Goal: Information Seeking & Learning: Learn about a topic

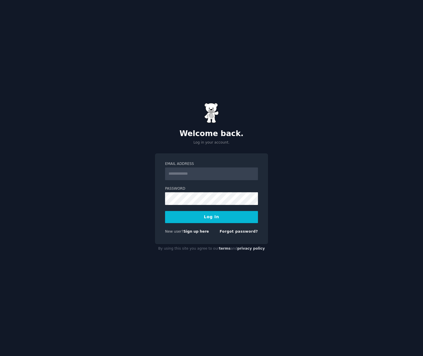
click at [195, 176] on input "Email Address" at bounding box center [211, 173] width 93 height 13
click at [210, 237] on div "Email Address Password Log In New user? Sign up here Forgot password?" at bounding box center [211, 198] width 113 height 91
click at [201, 176] on input "Email Address" at bounding box center [211, 173] width 93 height 13
type input "**********"
click at [202, 214] on button "Log In" at bounding box center [211, 217] width 93 height 12
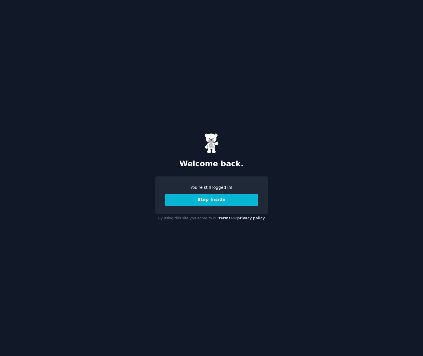
click at [214, 201] on button "Step Inside" at bounding box center [211, 200] width 93 height 12
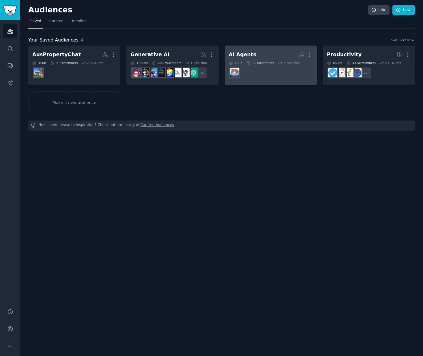
click at [263, 78] on dd at bounding box center [271, 73] width 84 height 16
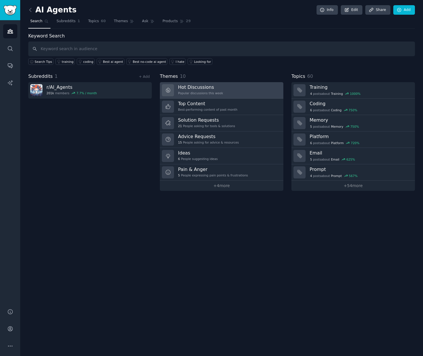
click at [239, 85] on link "Hot Discussions Popular discussions this week" at bounding box center [221, 90] width 123 height 16
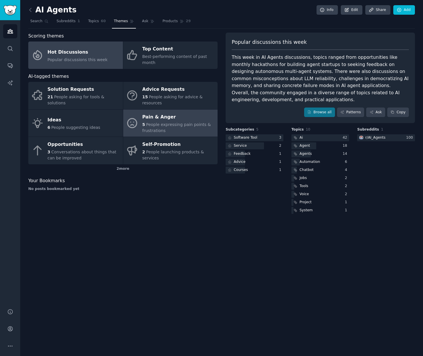
click at [184, 121] on div "Pain & Anger" at bounding box center [178, 116] width 72 height 9
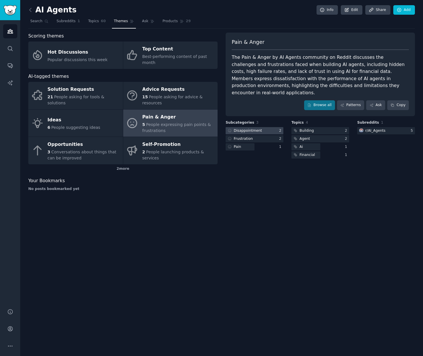
click at [267, 127] on div at bounding box center [254, 130] width 58 height 7
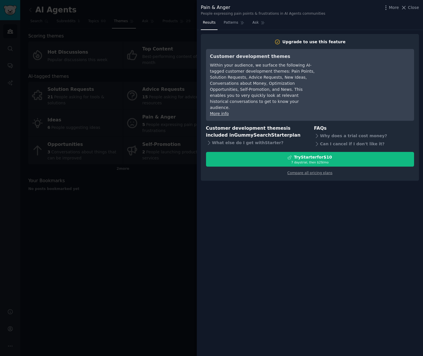
click at [174, 199] on div at bounding box center [211, 178] width 423 height 356
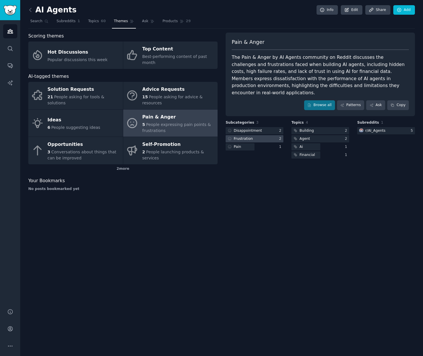
click at [244, 136] on div "Frustration" at bounding box center [243, 138] width 19 height 5
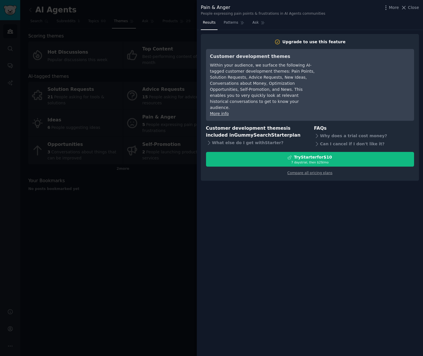
click at [187, 219] on div at bounding box center [211, 178] width 423 height 356
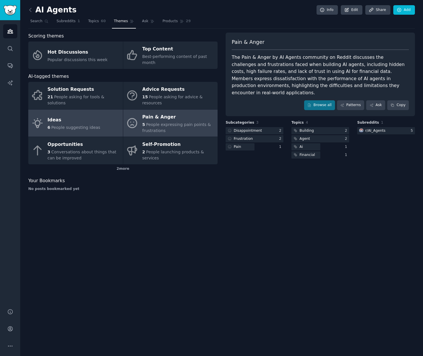
click at [70, 124] on div "Ideas" at bounding box center [74, 120] width 53 height 9
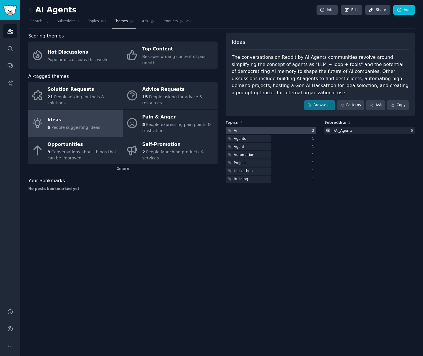
click at [285, 128] on div at bounding box center [270, 130] width 91 height 7
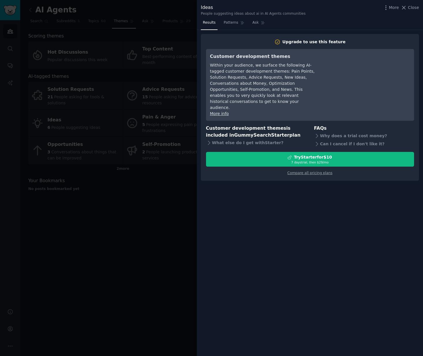
click at [226, 111] on link "More info" at bounding box center [219, 113] width 19 height 5
click at [153, 266] on div at bounding box center [211, 178] width 423 height 356
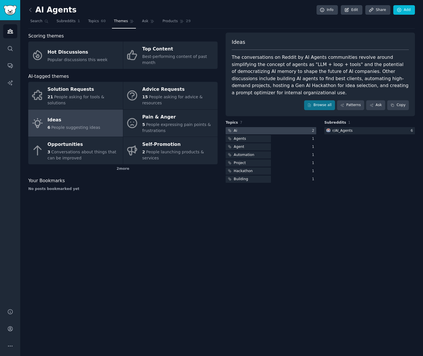
click at [283, 129] on div at bounding box center [270, 130] width 91 height 7
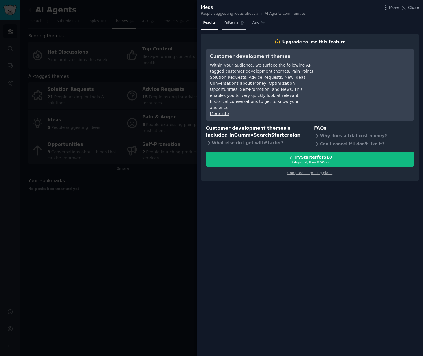
click at [226, 25] on span "Patterns" at bounding box center [230, 22] width 14 height 5
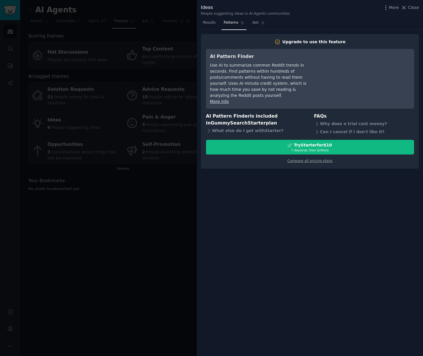
click at [146, 209] on div at bounding box center [211, 178] width 423 height 356
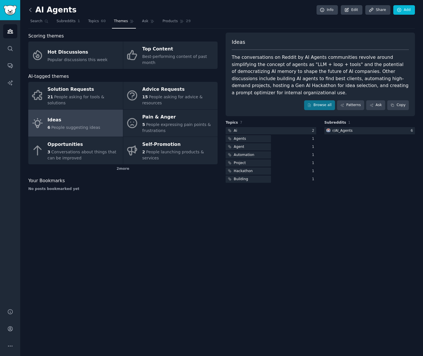
click at [28, 9] on icon at bounding box center [30, 10] width 6 height 6
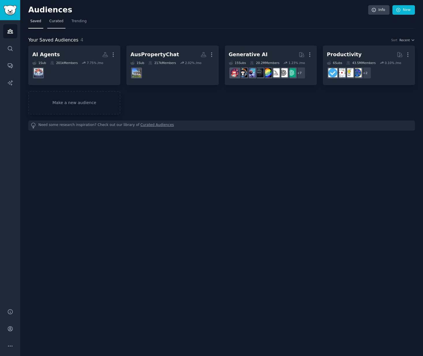
click at [54, 19] on span "Curated" at bounding box center [56, 21] width 14 height 5
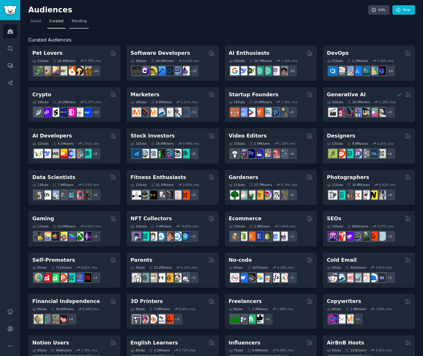
click at [74, 22] on span "Trending" at bounding box center [78, 21] width 15 height 5
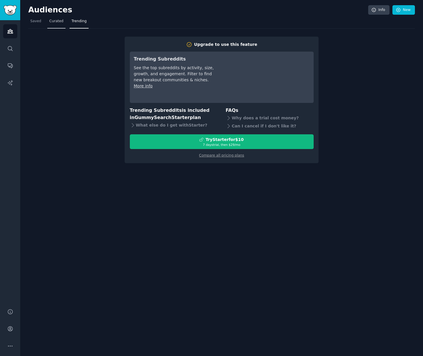
click at [51, 22] on span "Curated" at bounding box center [56, 21] width 14 height 5
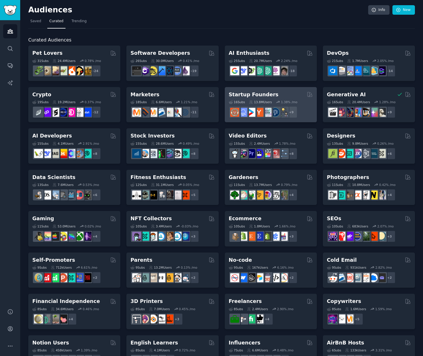
click at [278, 94] on div "Startup Founders" at bounding box center [271, 94] width 84 height 7
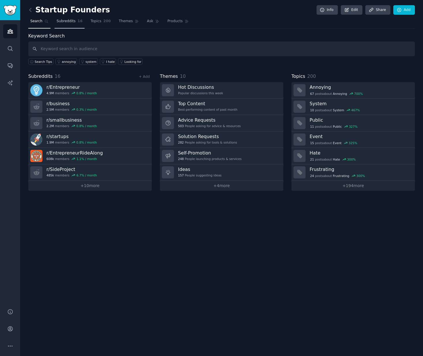
click at [69, 23] on span "Subreddits" at bounding box center [66, 21] width 19 height 5
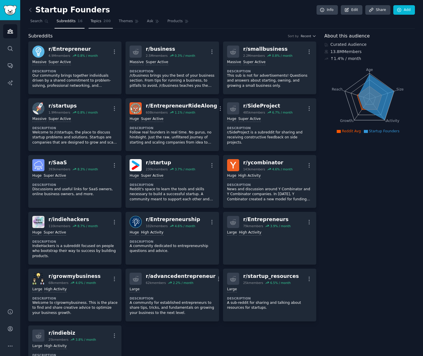
click at [95, 22] on span "Topics" at bounding box center [96, 21] width 11 height 5
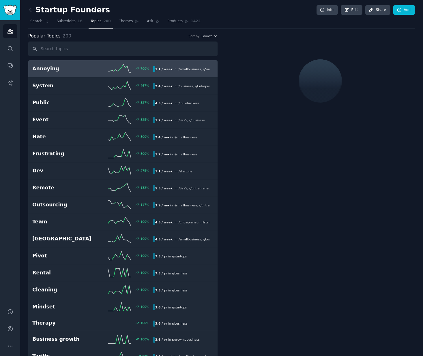
click at [81, 69] on h2 "Annoying" at bounding box center [62, 68] width 60 height 7
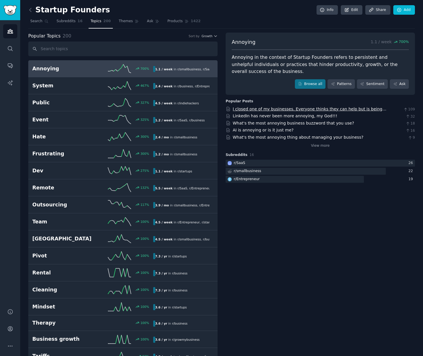
click at [364, 110] on link "I closed one of my businesses. Everyone thinks they can help but is being annoy…" at bounding box center [309, 112] width 153 height 11
click at [303, 115] on link "LinkedIn has never been more annoying, my God!!!" at bounding box center [285, 116] width 104 height 5
click at [125, 22] on span "Themes" at bounding box center [126, 21] width 14 height 5
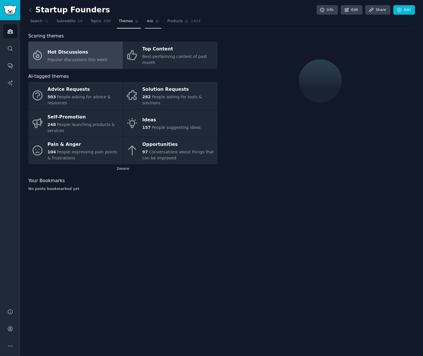
click at [147, 20] on span "Ask" at bounding box center [150, 21] width 6 height 5
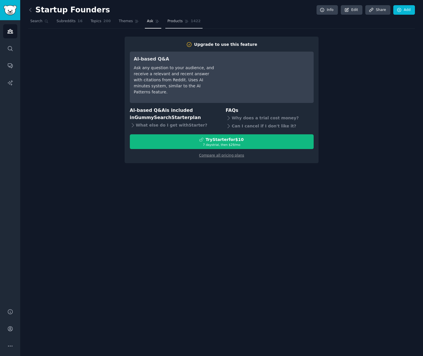
click at [181, 20] on link "Products 1422" at bounding box center [183, 23] width 37 height 12
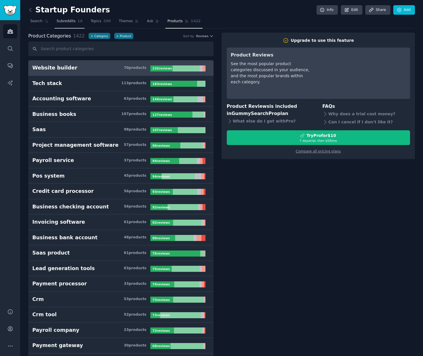
click at [72, 22] on span "Subreddits" at bounding box center [66, 21] width 19 height 5
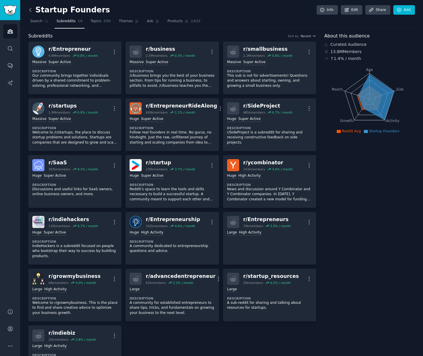
click at [29, 7] on icon at bounding box center [30, 10] width 6 height 6
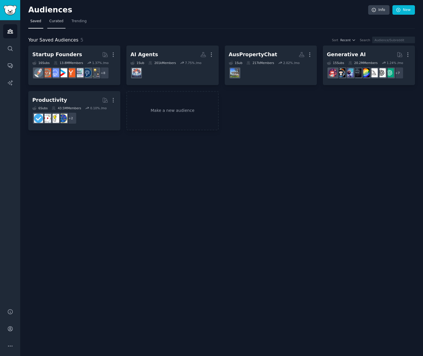
click at [52, 21] on span "Curated" at bounding box center [56, 21] width 14 height 5
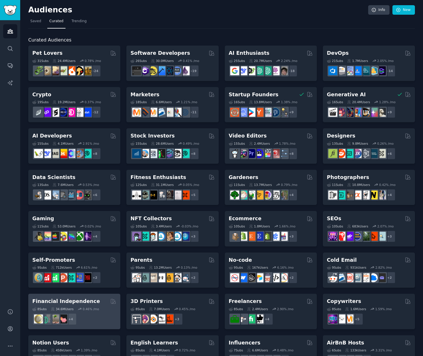
click at [105, 302] on div "Financial Independence" at bounding box center [74, 301] width 84 height 7
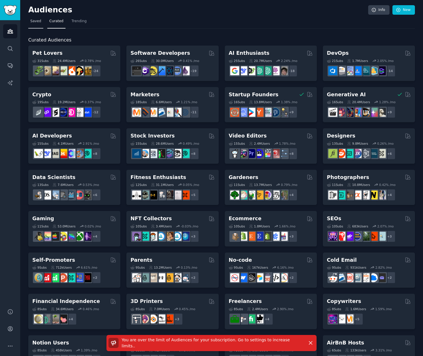
click at [39, 22] on span "Saved" at bounding box center [35, 21] width 11 height 5
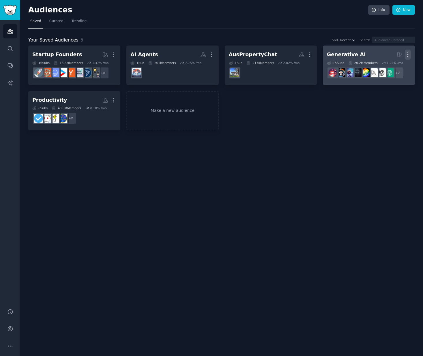
click at [407, 56] on icon "button" at bounding box center [407, 55] width 6 height 6
click at [394, 64] on p "Delete" at bounding box center [391, 67] width 13 height 6
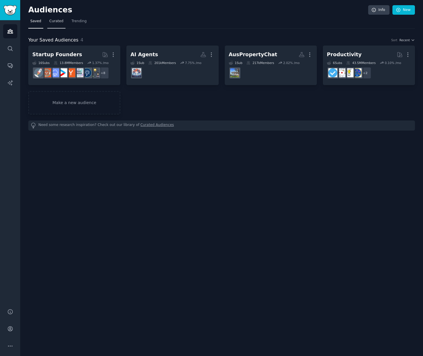
click at [52, 17] on link "Curated" at bounding box center [56, 23] width 18 height 12
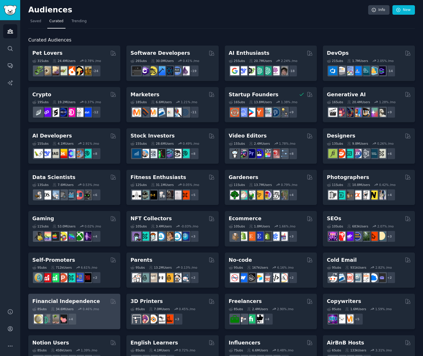
click at [111, 305] on div "8 Sub s 34.6M Users 0.46 % /mo + 4" at bounding box center [74, 315] width 84 height 20
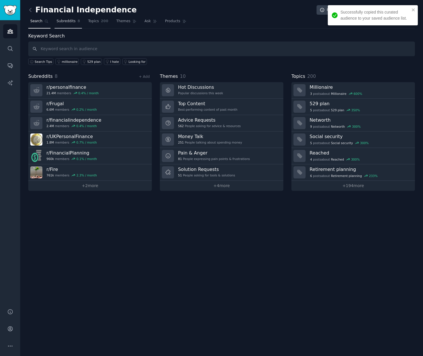
click at [69, 22] on span "Subreddits" at bounding box center [66, 21] width 19 height 5
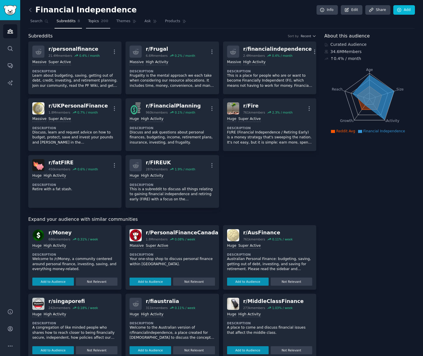
click at [96, 22] on span "Topics" at bounding box center [93, 21] width 11 height 5
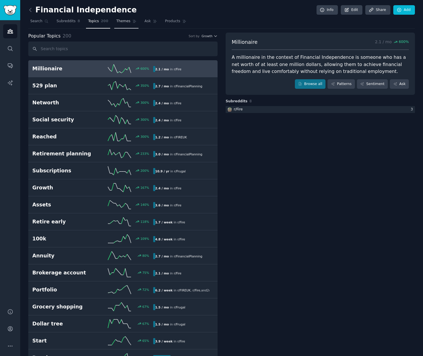
click at [116, 22] on span "Themes" at bounding box center [123, 21] width 14 height 5
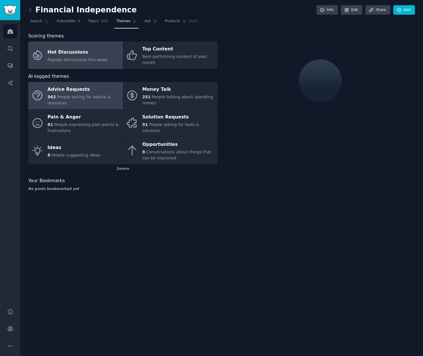
click at [88, 87] on div "Advice Requests" at bounding box center [84, 89] width 72 height 9
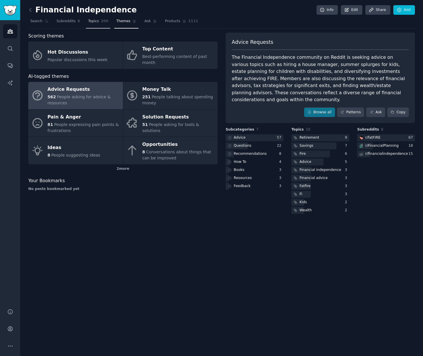
click at [93, 19] on span "Topics" at bounding box center [93, 21] width 11 height 5
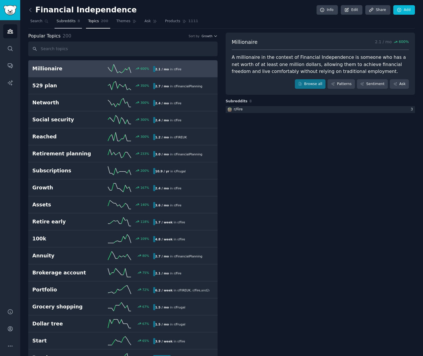
click at [65, 21] on span "Subreddits" at bounding box center [66, 21] width 19 height 5
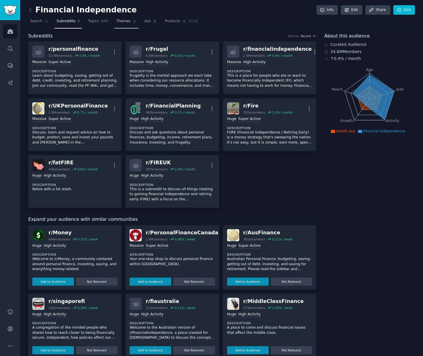
click at [116, 20] on span "Themes" at bounding box center [123, 21] width 14 height 5
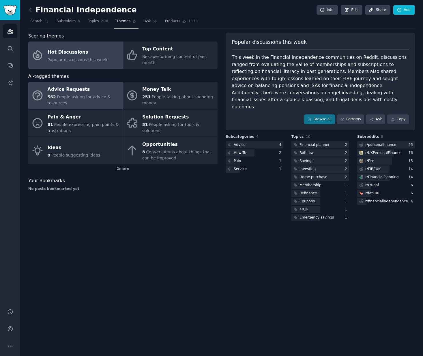
click at [76, 91] on div "Advice Requests" at bounding box center [84, 89] width 72 height 9
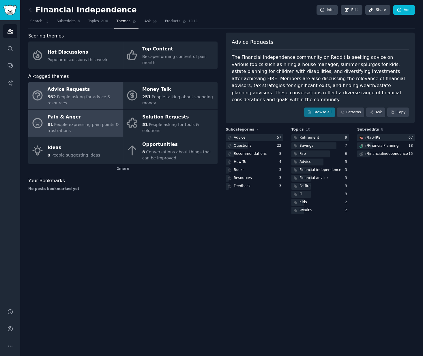
click at [78, 121] on div "Pain & Anger" at bounding box center [84, 116] width 72 height 9
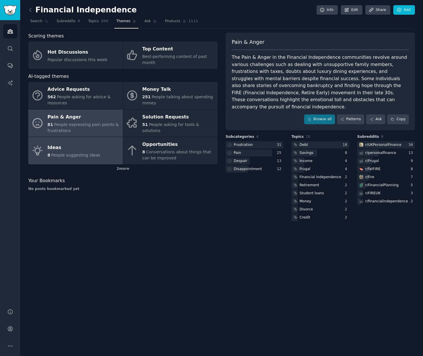
click at [78, 153] on span "People suggesting ideas" at bounding box center [75, 155] width 49 height 5
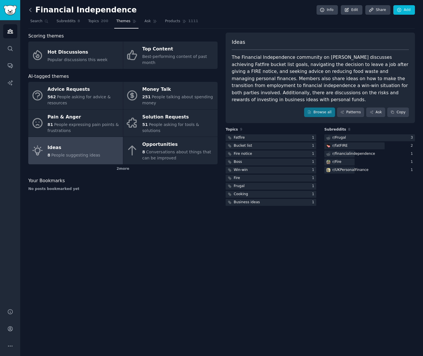
click at [31, 10] on icon at bounding box center [30, 10] width 6 height 6
